Goal: Transaction & Acquisition: Purchase product/service

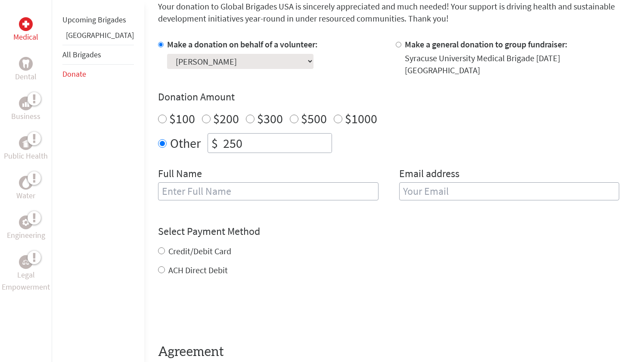
scroll to position [241, 0]
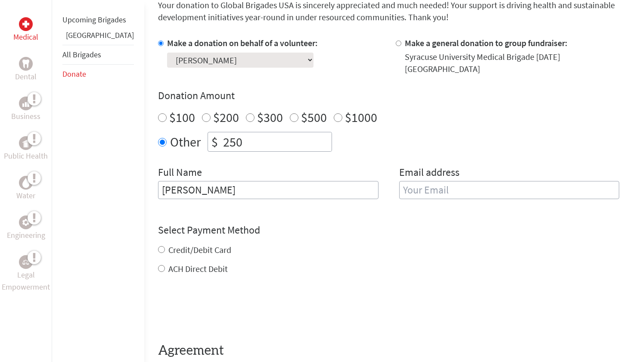
type input "[PERSON_NAME]"
type input "[EMAIL_ADDRESS][DOMAIN_NAME]"
click at [199, 244] on div "Credit/Debit Card ACH Direct Debit" at bounding box center [388, 259] width 461 height 31
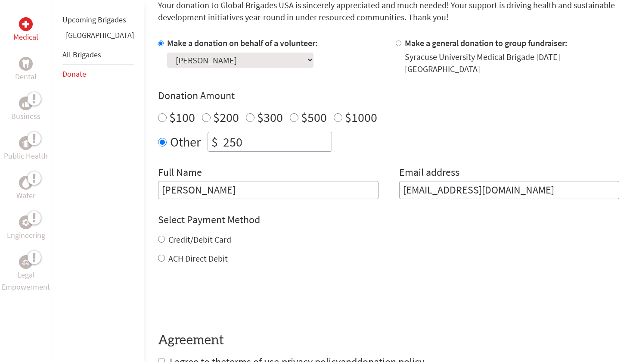
click at [189, 234] on label "Credit/Debit Card" at bounding box center [199, 239] width 63 height 11
click at [165, 236] on input "Credit/Debit Card" at bounding box center [161, 239] width 7 height 7
radio input "true"
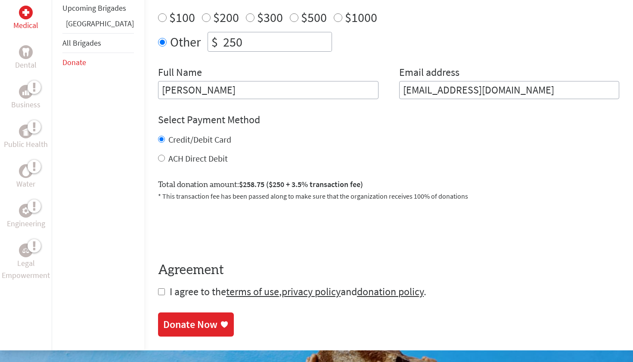
scroll to position [345, 0]
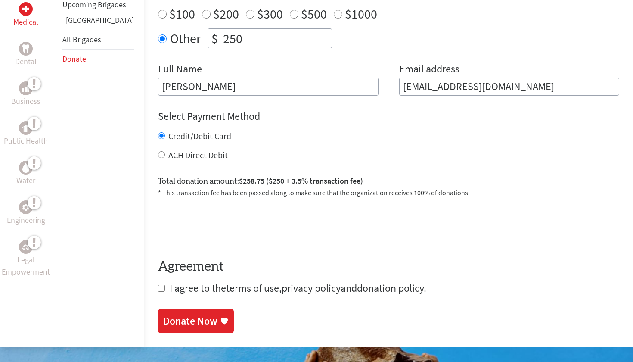
click at [172, 283] on span "I agree to the terms of use , privacy policy and donation policy ." at bounding box center [298, 287] width 257 height 13
click at [158, 279] on form "Make a donation on behalf of a volunteer: Select a volunteer... [PERSON_NAME] […" at bounding box center [388, 114] width 461 height 361
click at [158, 285] on input "checkbox" at bounding box center [161, 288] width 7 height 7
checkbox input "true"
click at [184, 149] on label "ACH Direct Debit" at bounding box center [197, 154] width 59 height 11
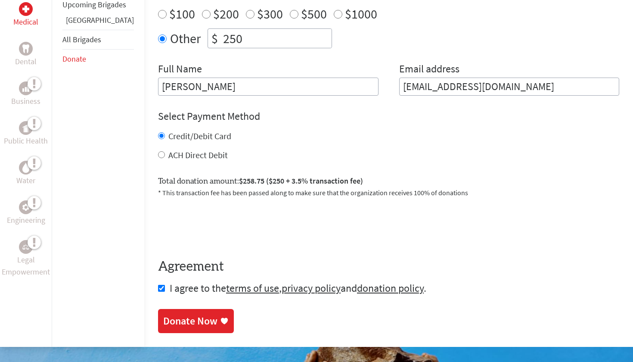
click at [165, 151] on input "ACH Direct Debit" at bounding box center [161, 154] width 7 height 7
radio input "true"
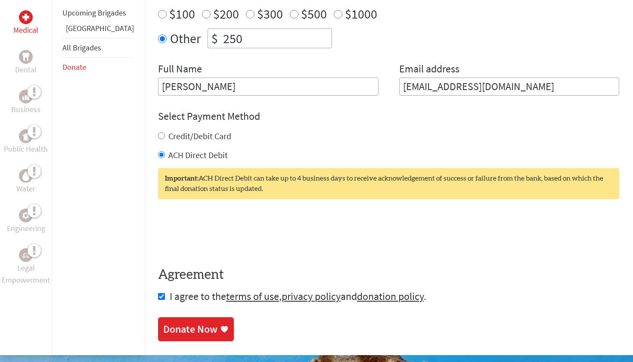
click at [196, 131] on label "Credit/Debit Card" at bounding box center [199, 136] width 63 height 11
click at [165, 132] on input "Credit/Debit Card" at bounding box center [161, 135] width 7 height 7
radio input "true"
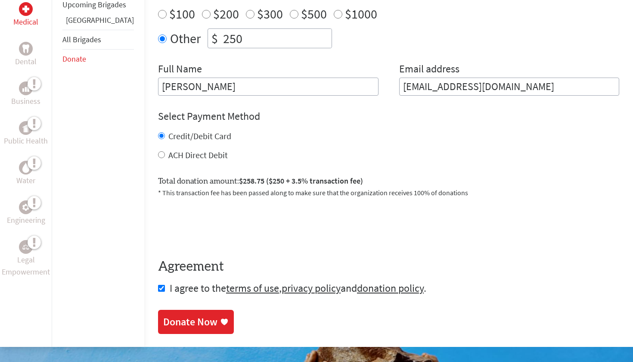
click at [168, 323] on link "Donate Now" at bounding box center [196, 322] width 76 height 24
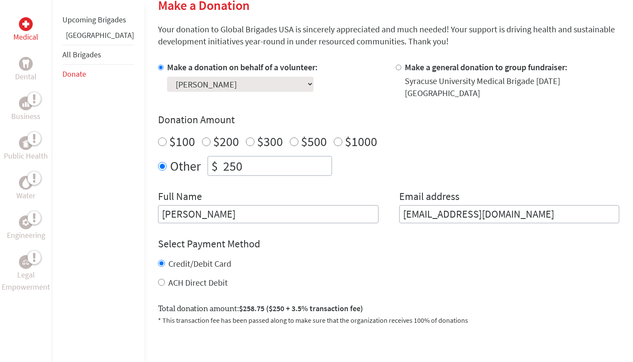
scroll to position [219, 0]
